Goal: Task Accomplishment & Management: Complete application form

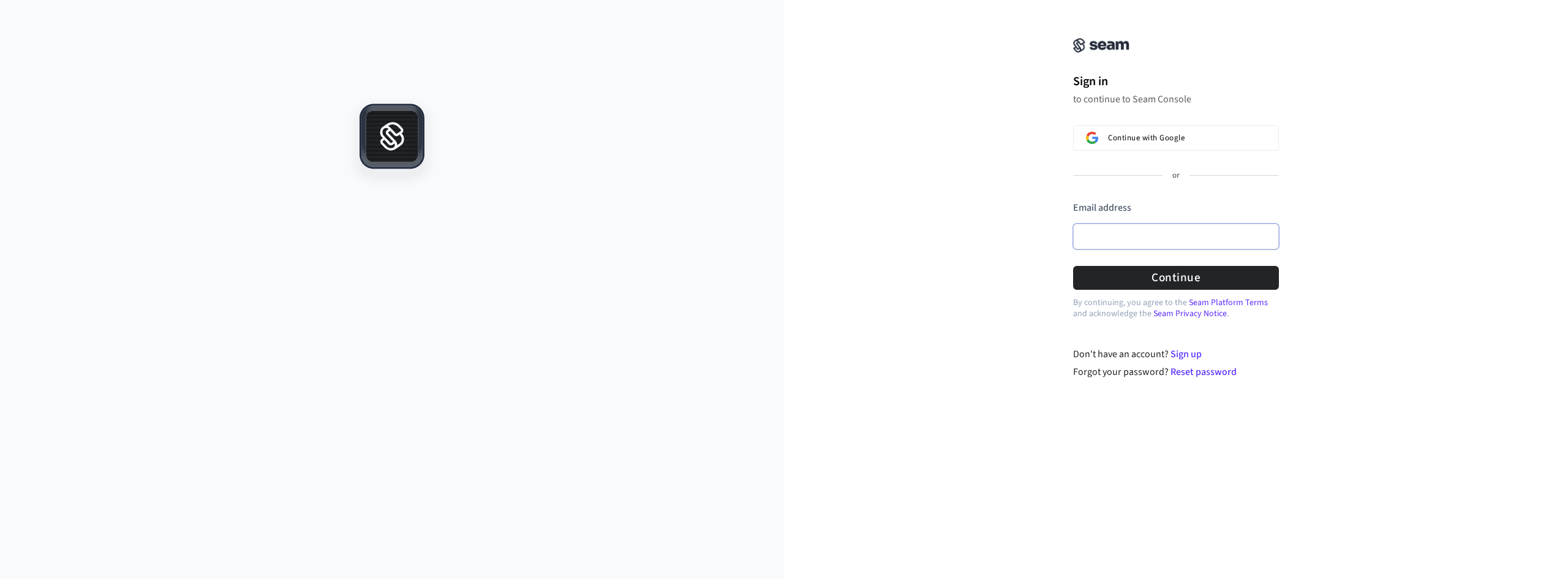
click at [1128, 242] on input "Email address" at bounding box center [1176, 236] width 206 height 25
click at [1187, 273] on button "Continue" at bounding box center [1176, 277] width 206 height 24
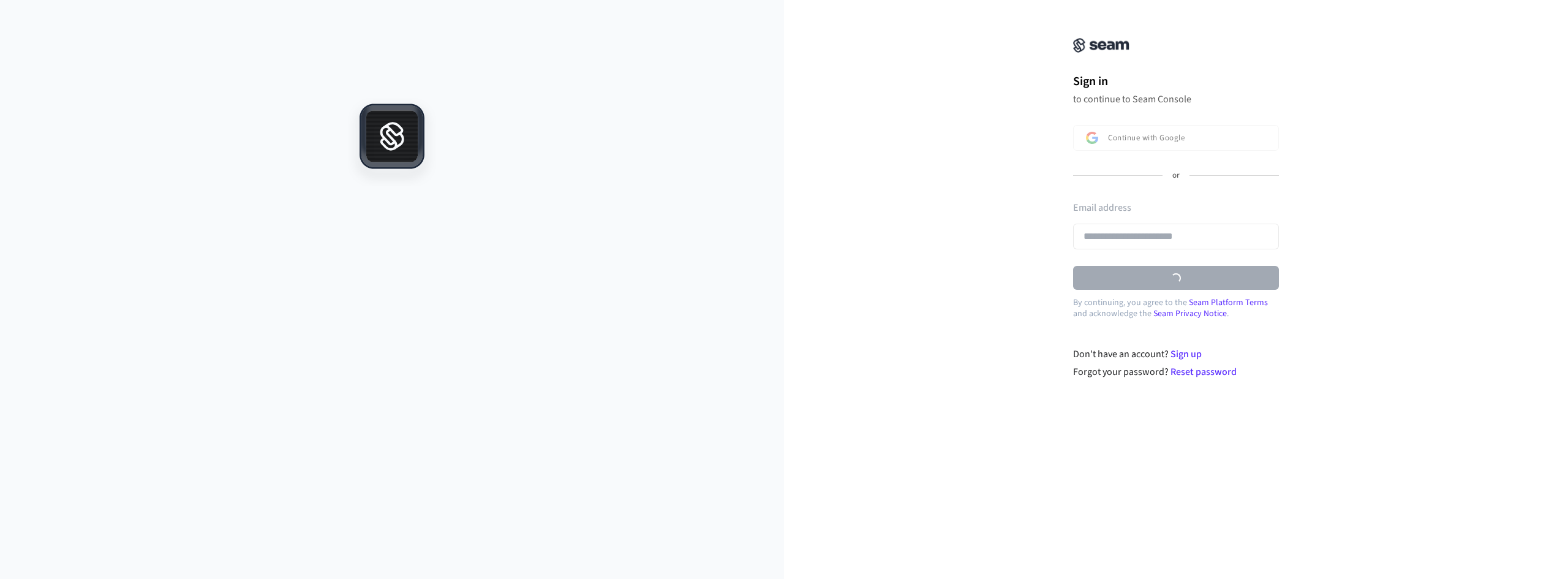
type input "**********"
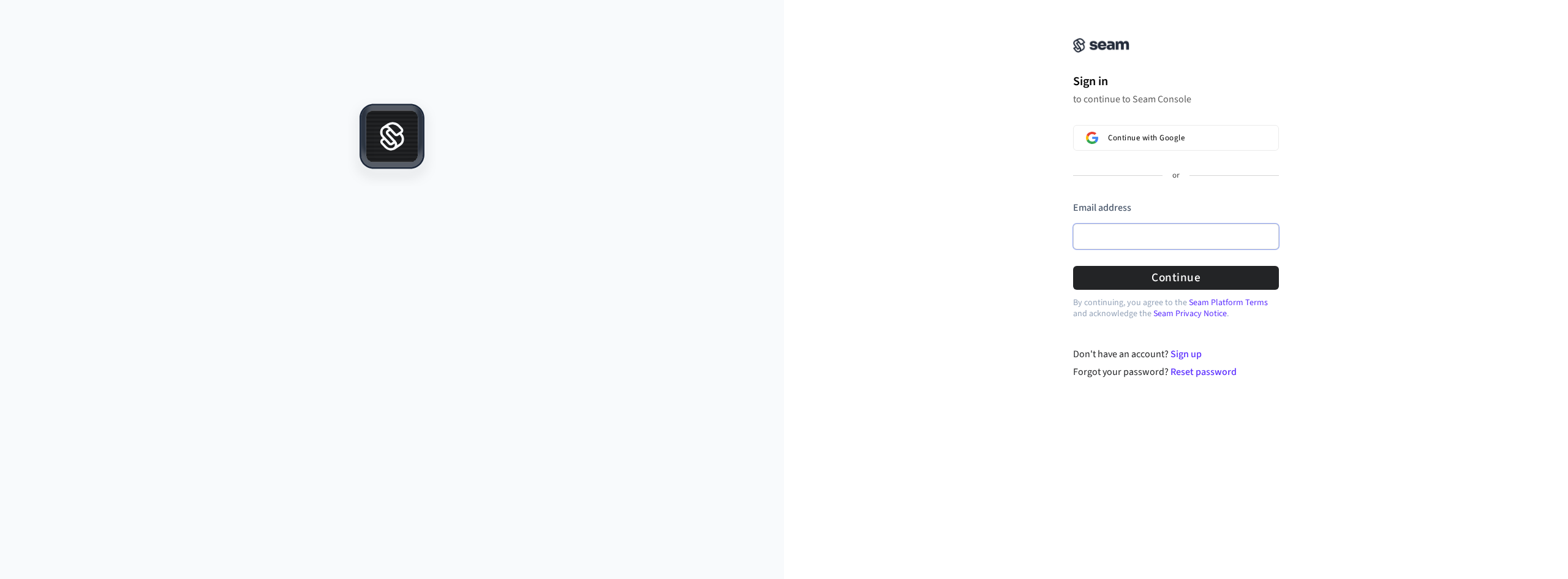
click at [1141, 232] on input "Email address" at bounding box center [1176, 236] width 206 height 25
click at [1176, 147] on button "Continue with Google" at bounding box center [1176, 137] width 206 height 25
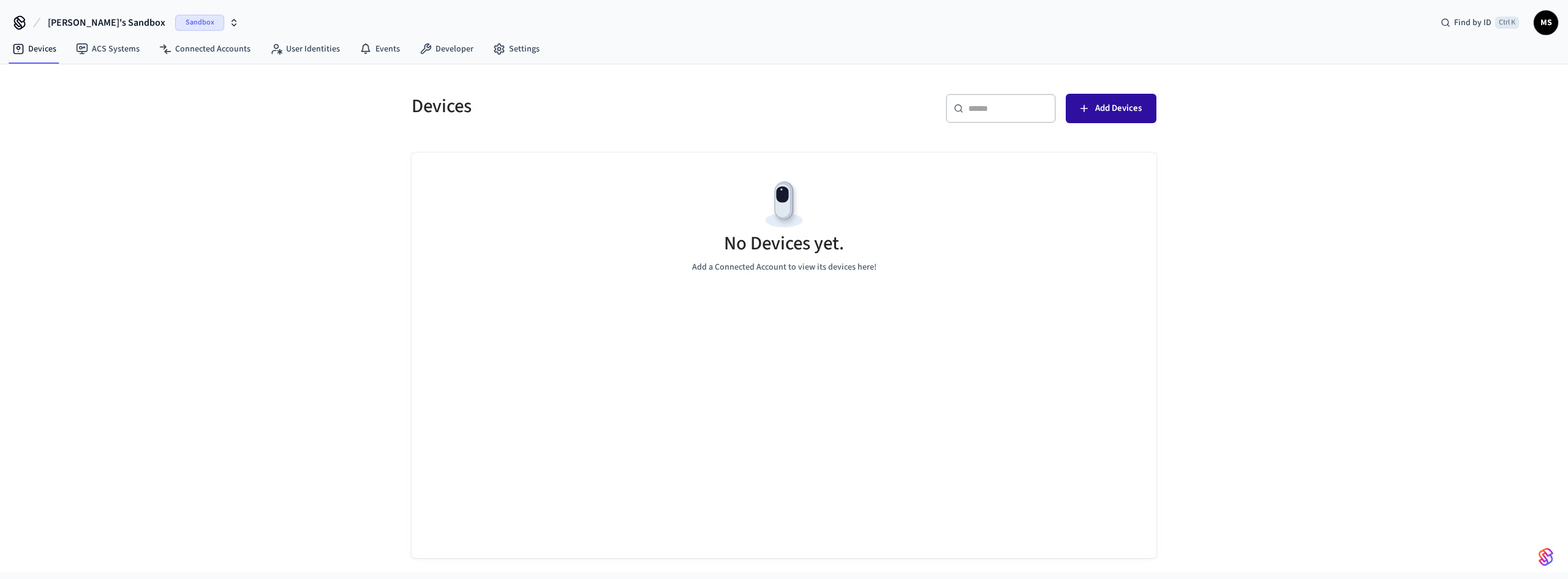
click at [1105, 118] on button "Add Devices" at bounding box center [1110, 108] width 90 height 29
click at [769, 202] on img at bounding box center [784, 204] width 55 height 55
click at [1546, 25] on span "MS" at bounding box center [1546, 22] width 22 height 22
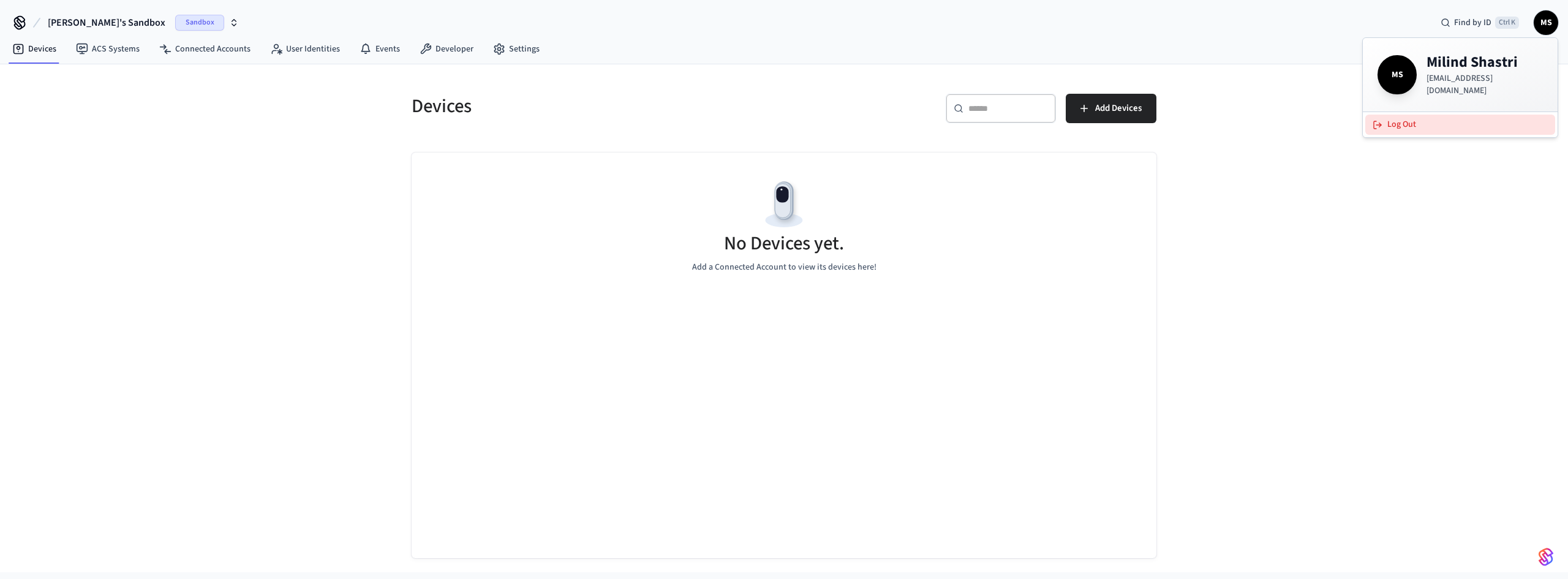
click at [1418, 123] on button "Log Out" at bounding box center [1460, 124] width 190 height 20
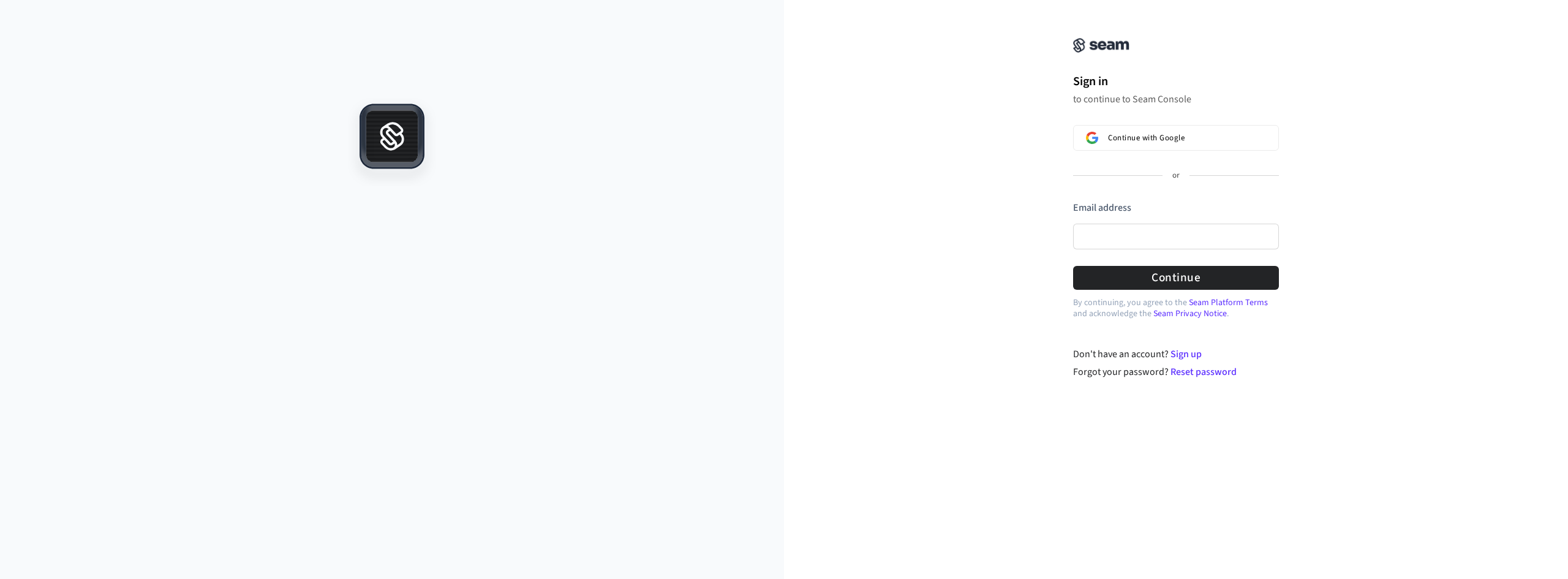
click at [1101, 219] on div "Email address" at bounding box center [1176, 211] width 206 height 20
click at [1101, 229] on input "Email address" at bounding box center [1176, 236] width 206 height 25
click at [1173, 272] on button "Continue" at bounding box center [1176, 277] width 206 height 24
type input "**********"
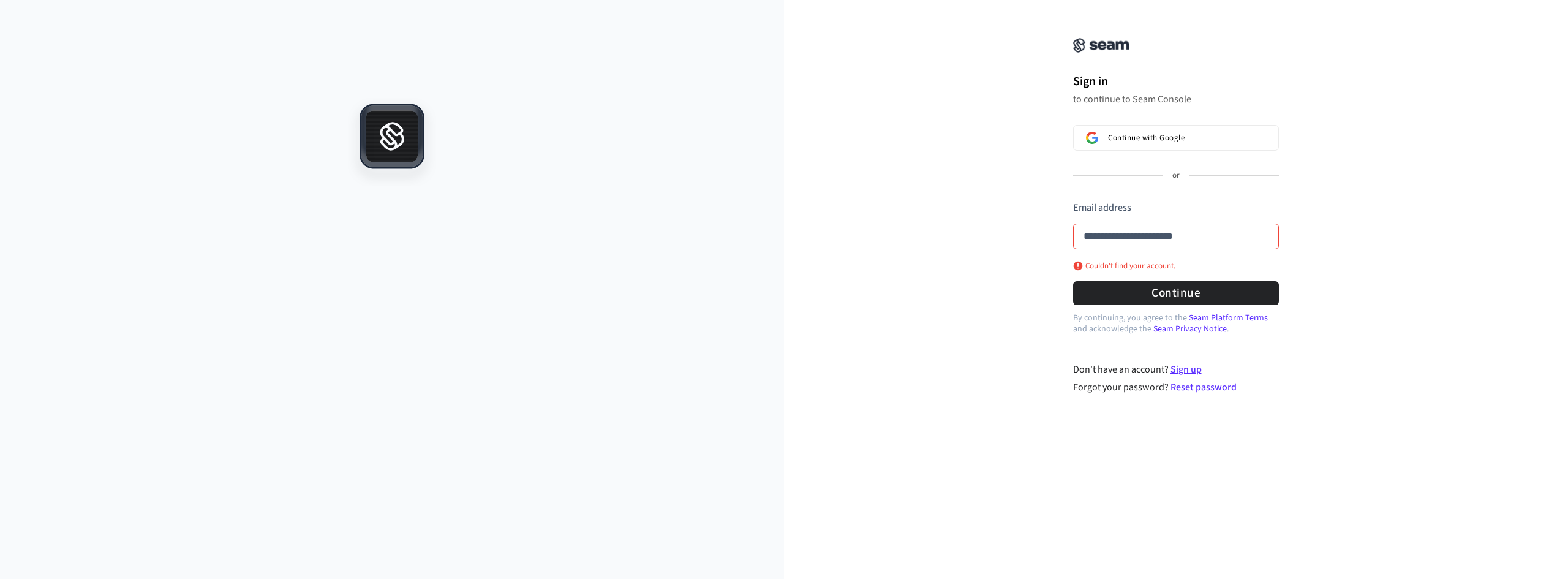
click at [1185, 369] on link "Sign up" at bounding box center [1186, 369] width 31 height 13
